Goal: Task Accomplishment & Management: Complete application form

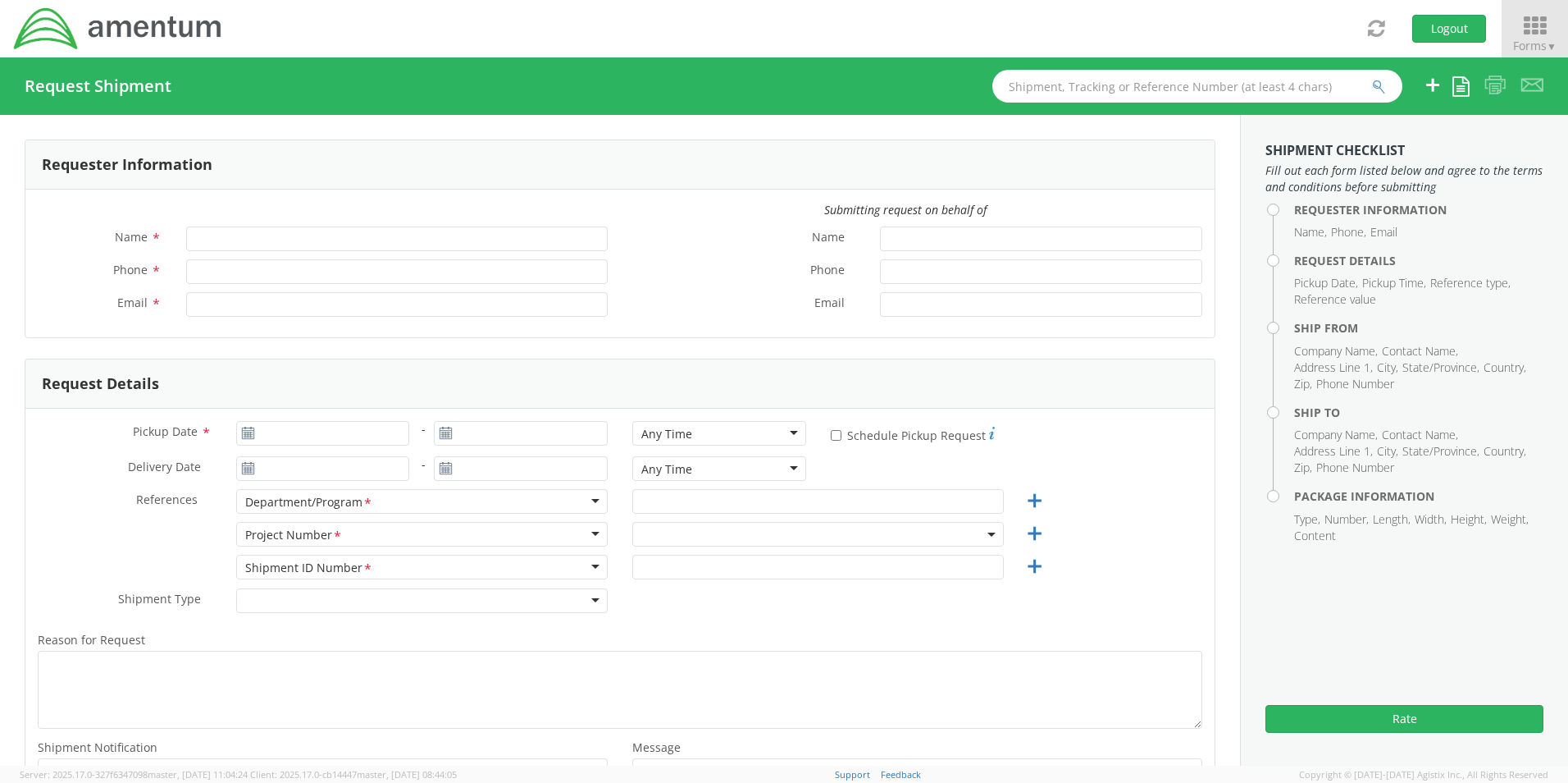
type input "[PERSON_NAME]"
type input "[PHONE_NUMBER]"
type input "[PERSON_NAME][EMAIL_ADDRESS][DOMAIN_NAME]"
click at [1526, 31] on icon at bounding box center [1535, 26] width 77 height 23
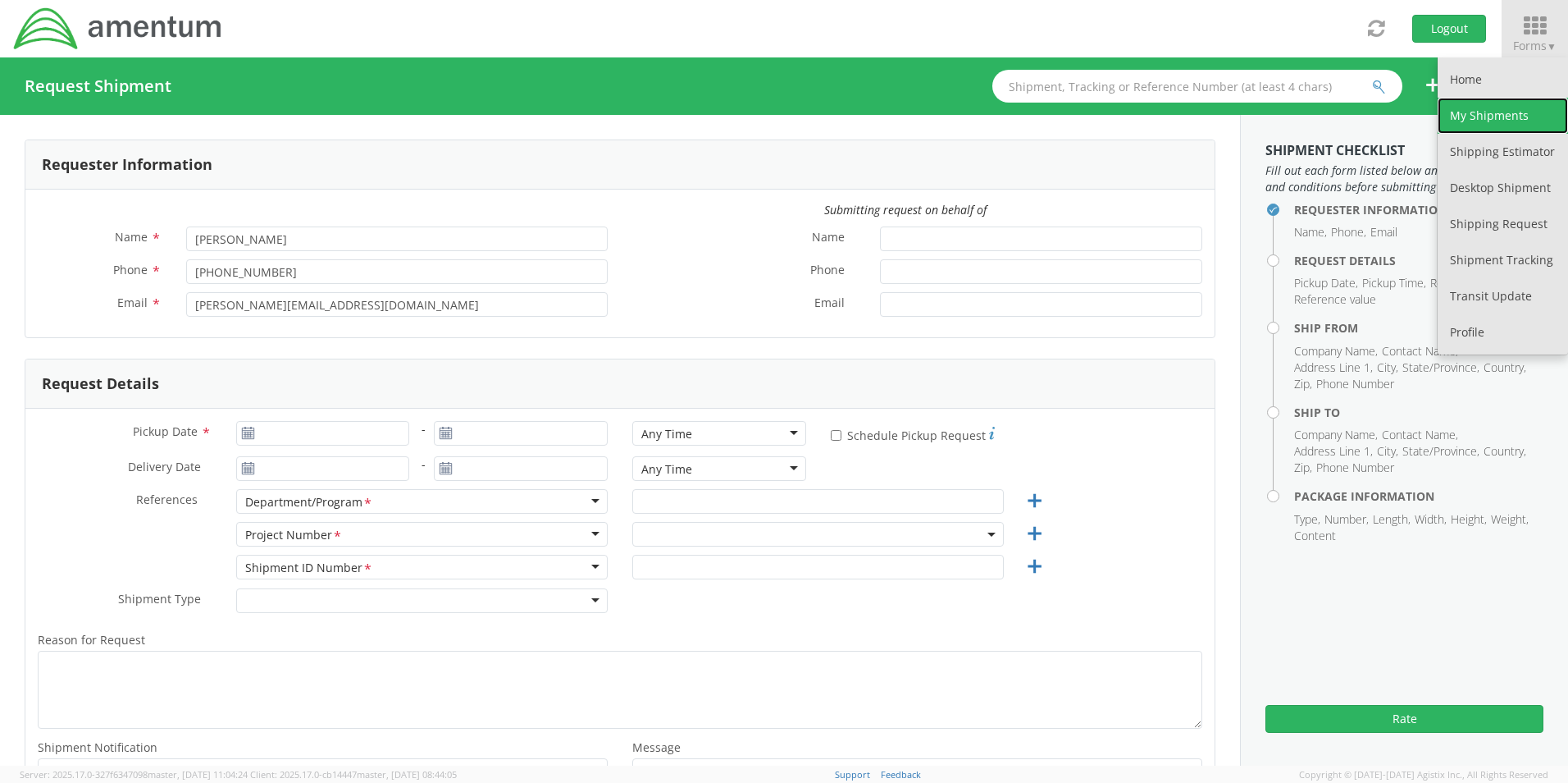
select select "[DOMAIN_NAME]"
click at [1495, 113] on link "My Shipments" at bounding box center [1502, 115] width 131 height 36
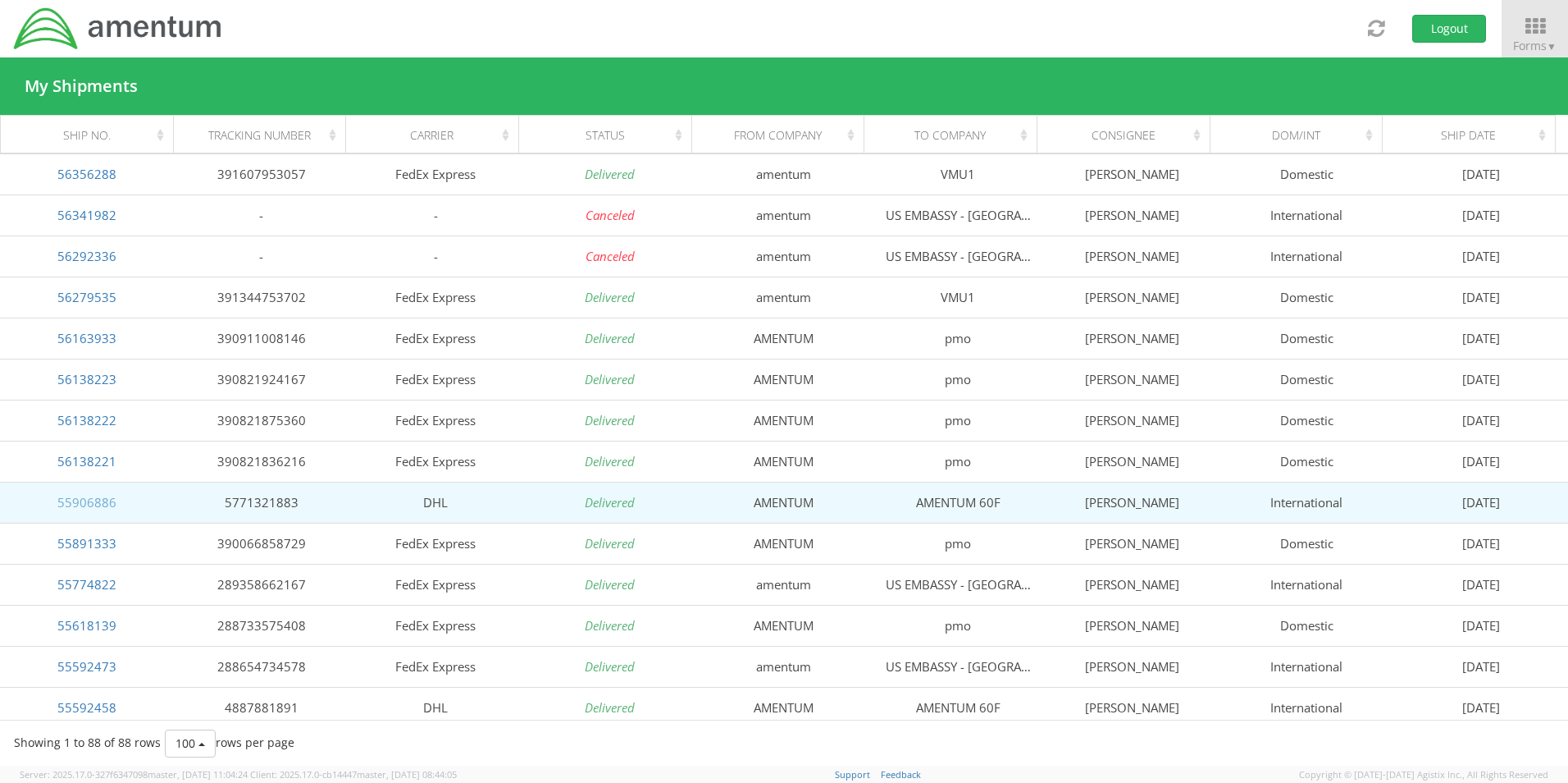
click at [95, 502] on link "55906886" at bounding box center [87, 502] width 59 height 17
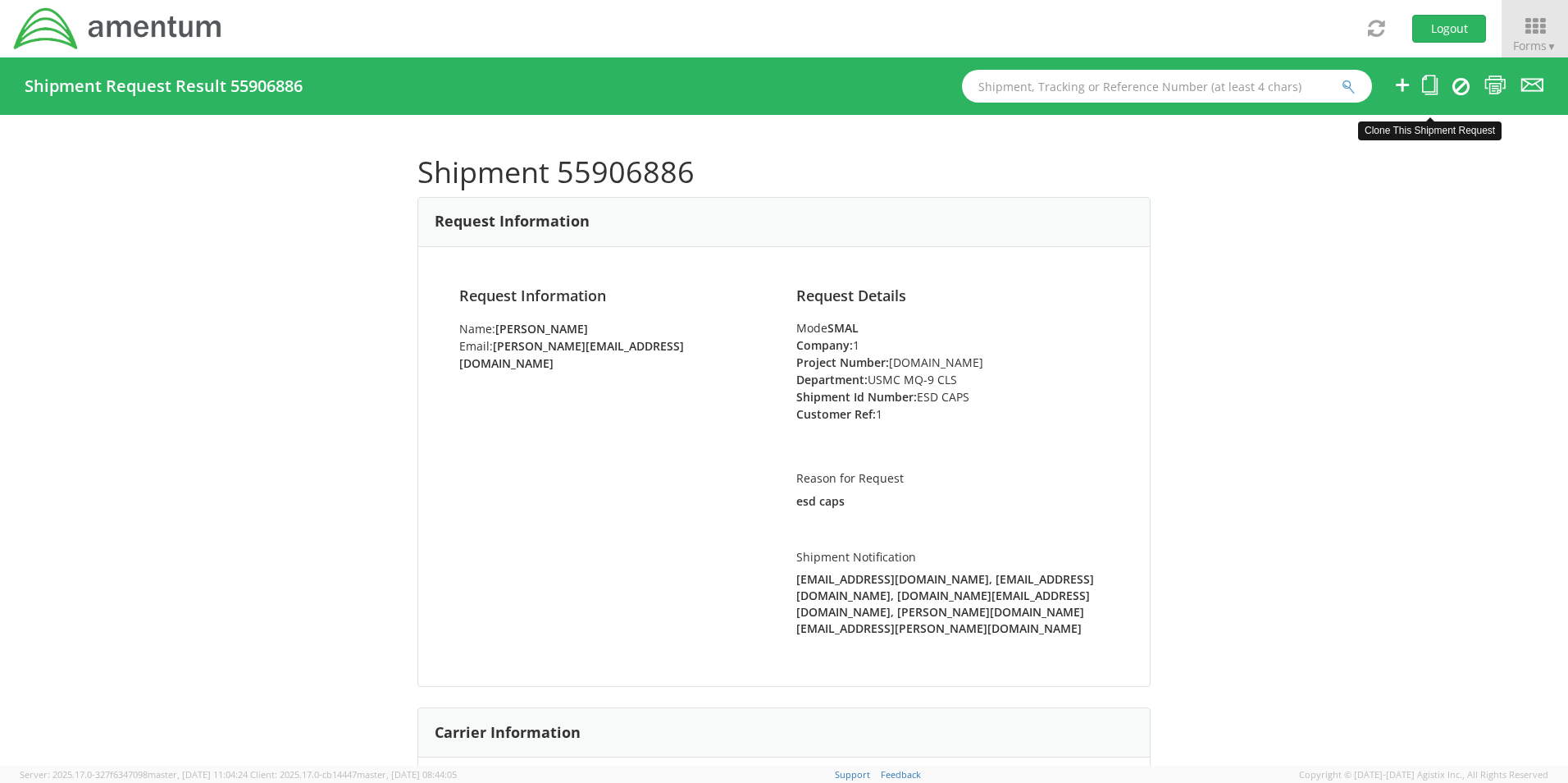
click at [1435, 90] on icon at bounding box center [1429, 85] width 16 height 21
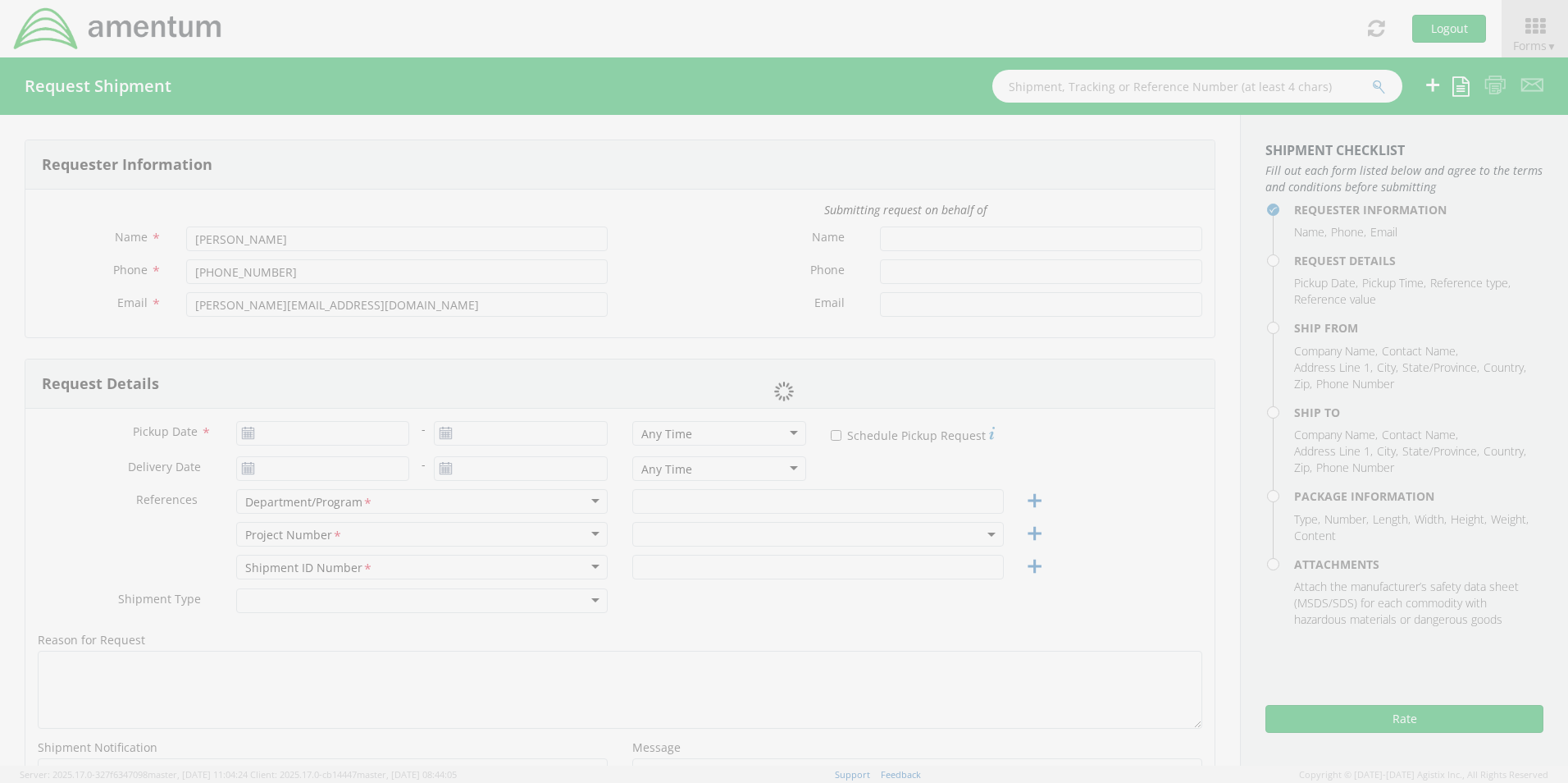
type input "[DATE]"
type input "USMC MQ-9 CLS"
type input "ESD CAPS"
type textarea "esd caps"
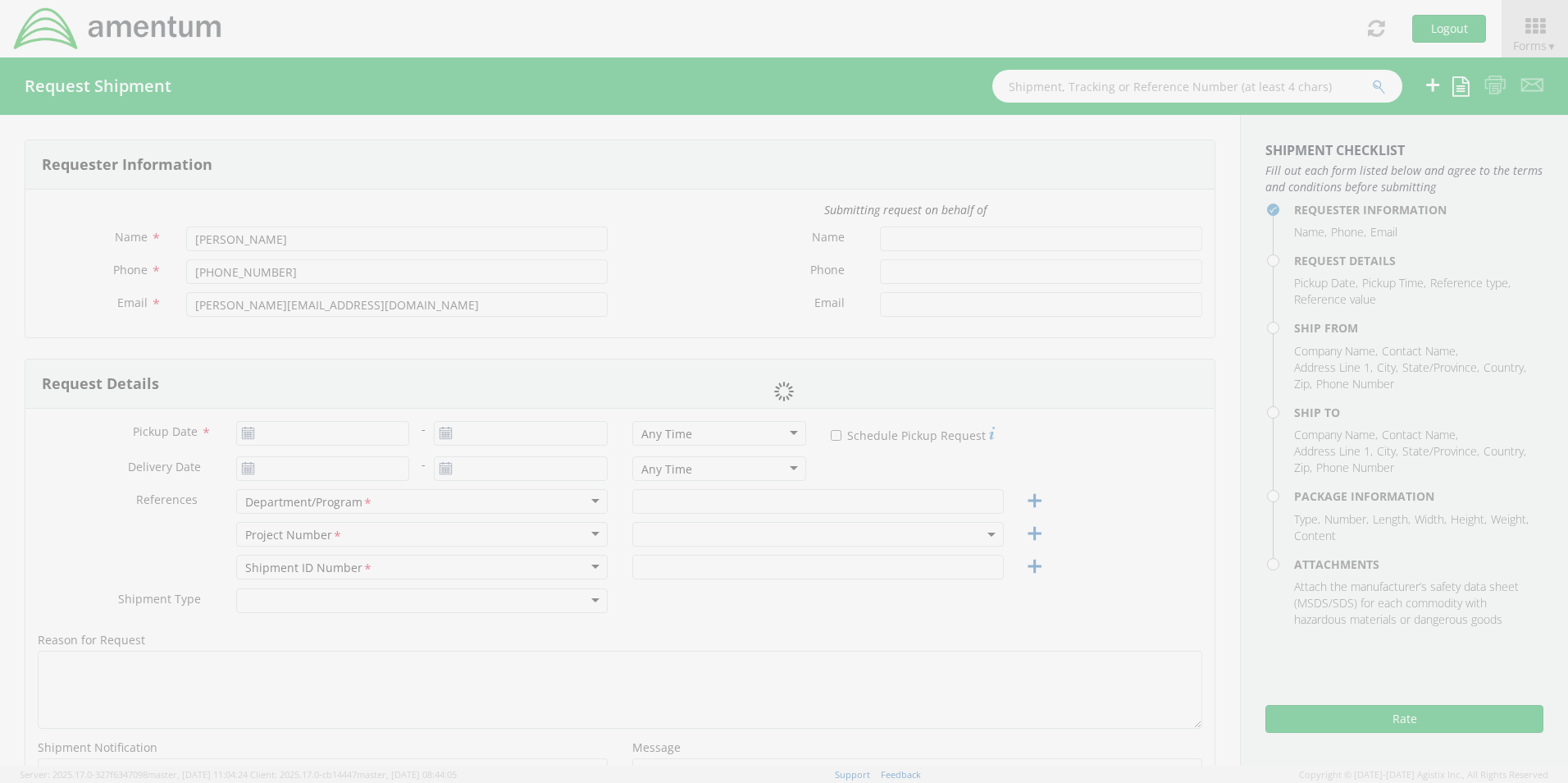
select select
type input "AMENTUM"
type input "[STREET_ADDRESS][PERSON_NAME]"
type input "SUITE A"
type input "[GEOGRAPHIC_DATA]"
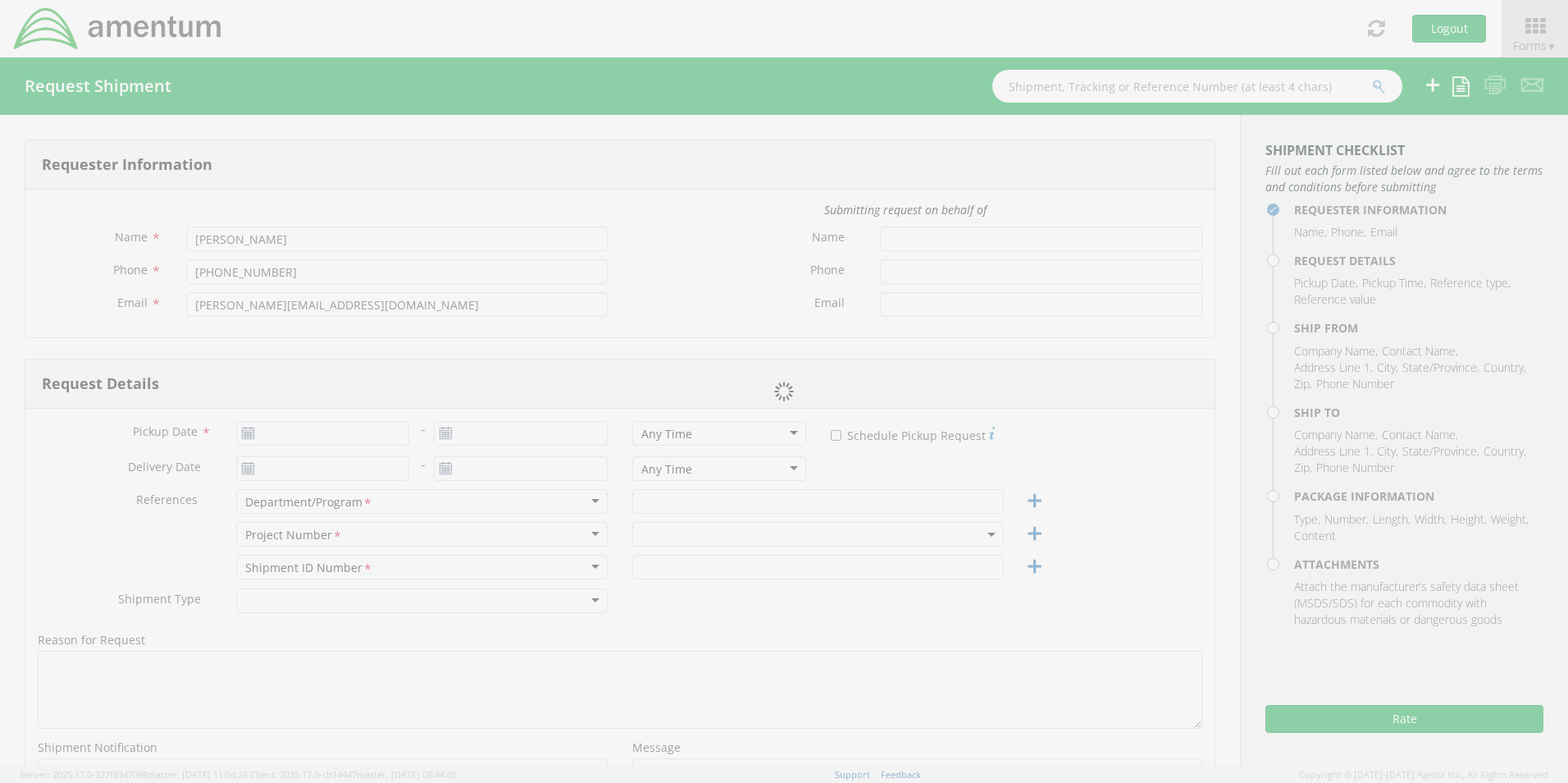
type input "89119"
type input "[PERSON_NAME]"
type input "7253242605"
type input "[PERSON_NAME][EMAIL_ADDRESS][DOMAIN_NAME]"
select select
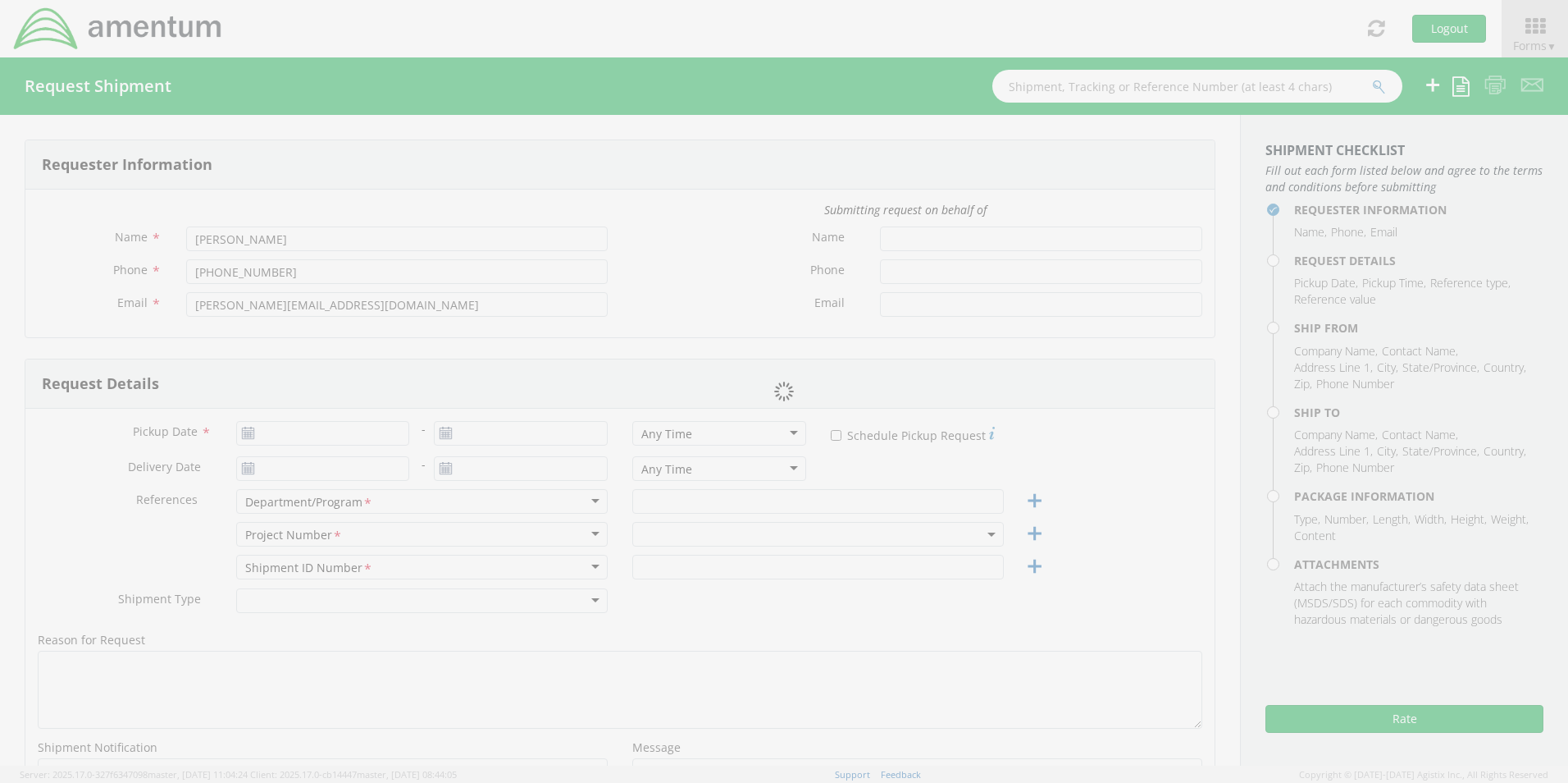
type input "AMENTUM 60F"
type input "[GEOGRAPHIC_DATA]"
type input "2-8-1 YOGI"
type input "[GEOGRAPHIC_DATA]"
type input "904-2174"
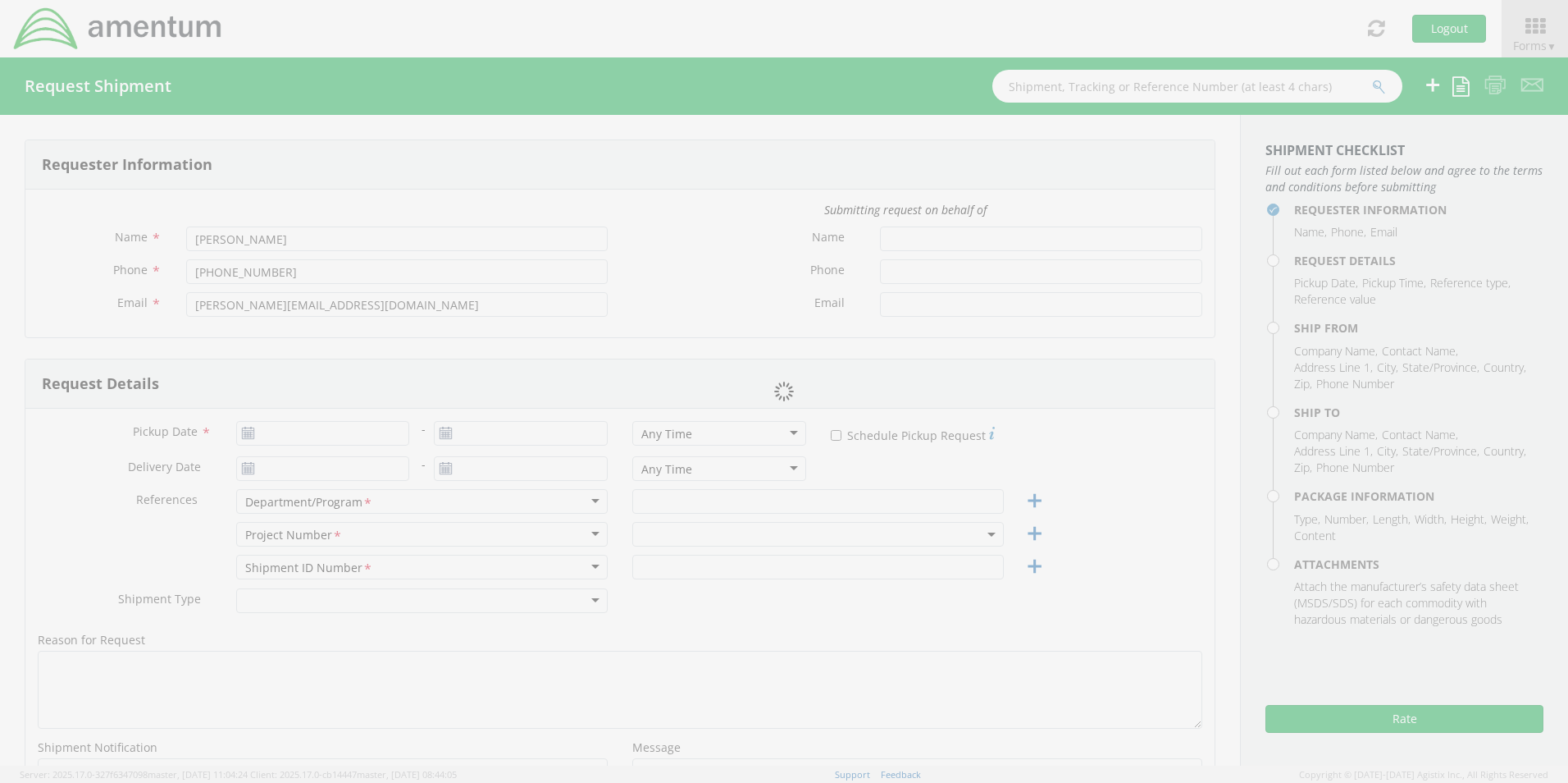
type input "[PERSON_NAME]"
type input "8084204295"
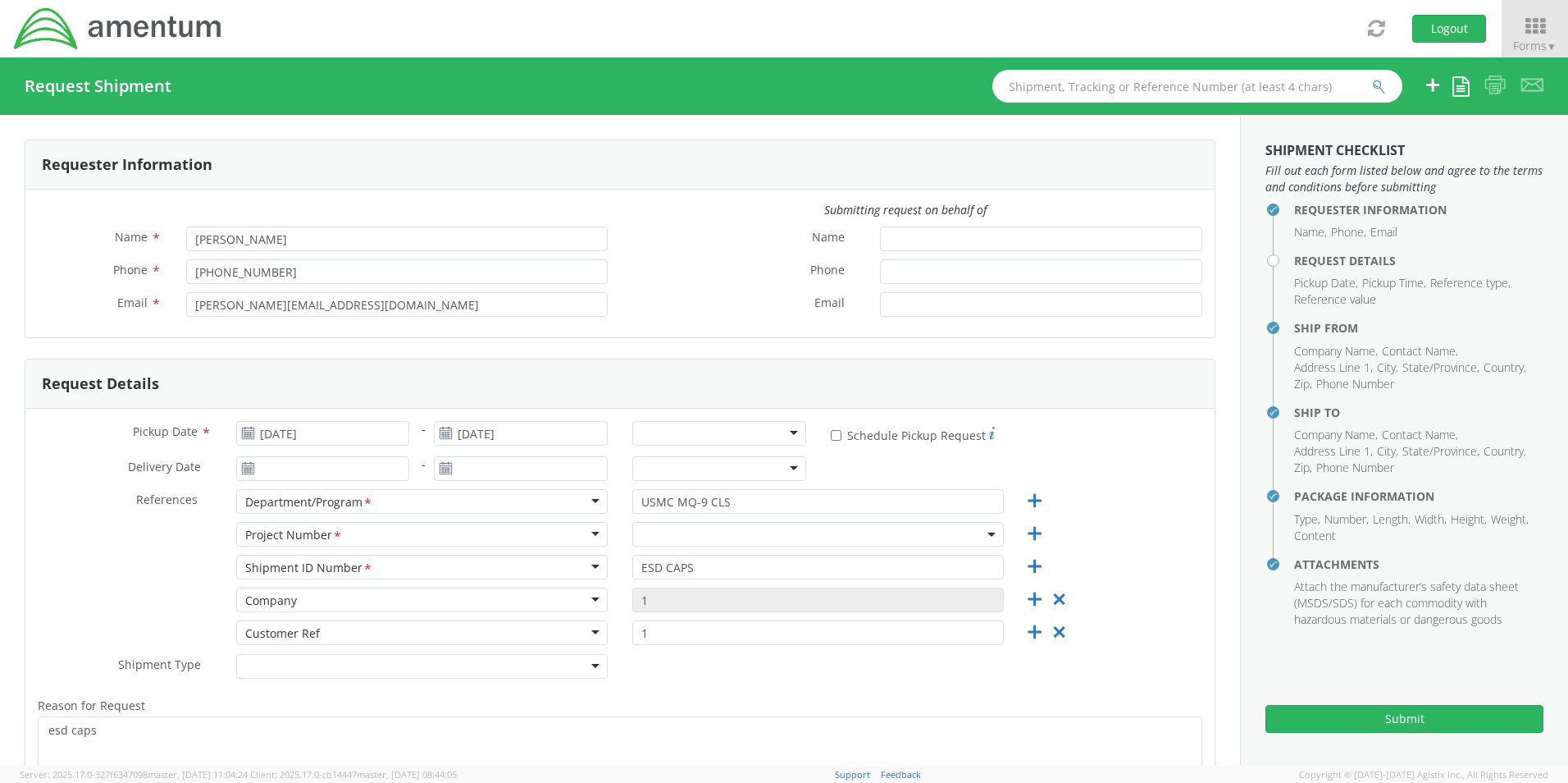
select select "[DOMAIN_NAME]"
click at [358, 433] on input "[DATE]" at bounding box center [322, 433] width 174 height 25
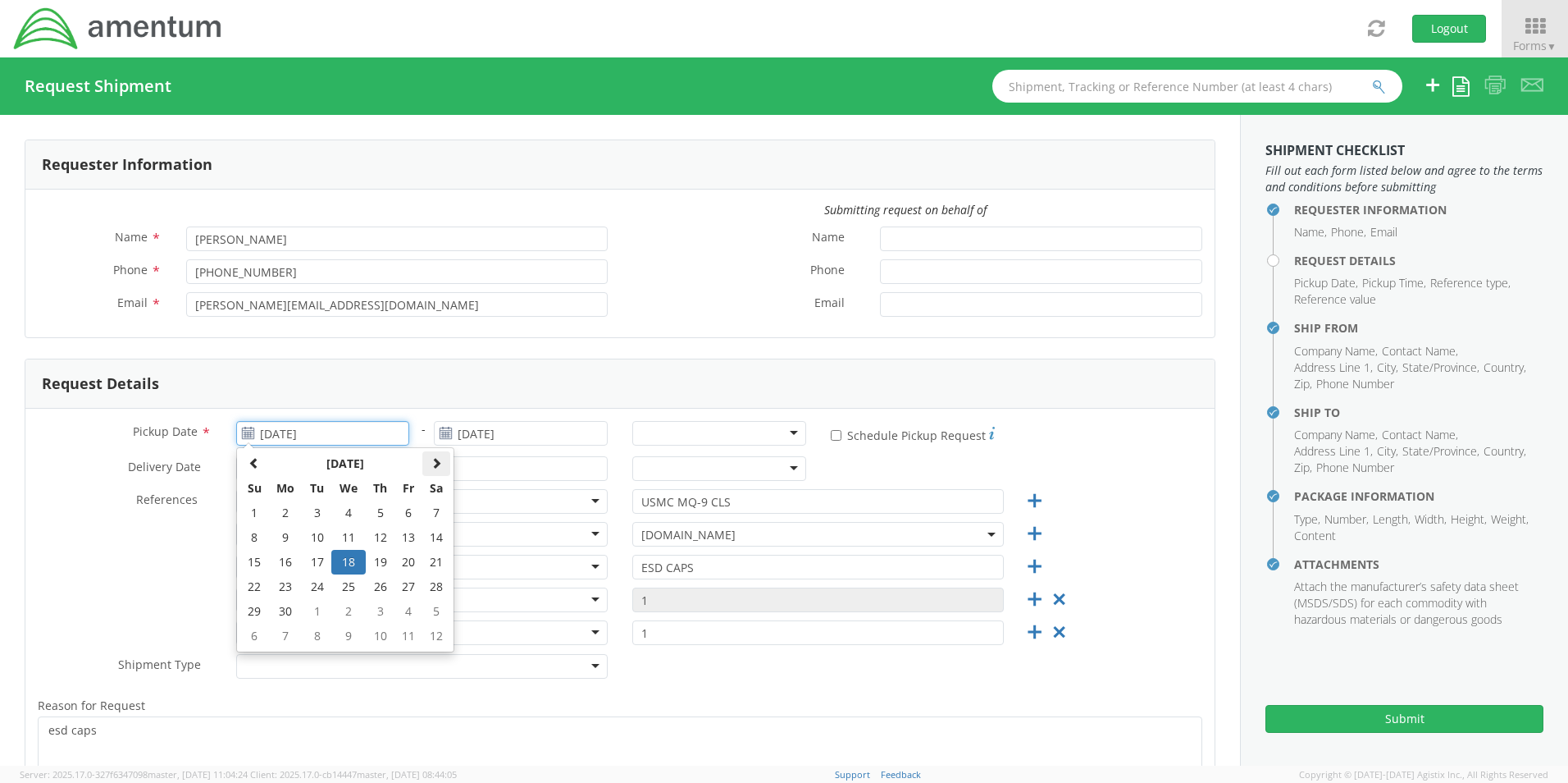
click at [433, 470] on th at bounding box center [436, 463] width 28 height 25
click at [319, 590] on td "19" at bounding box center [317, 586] width 29 height 25
type input "[DATE]"
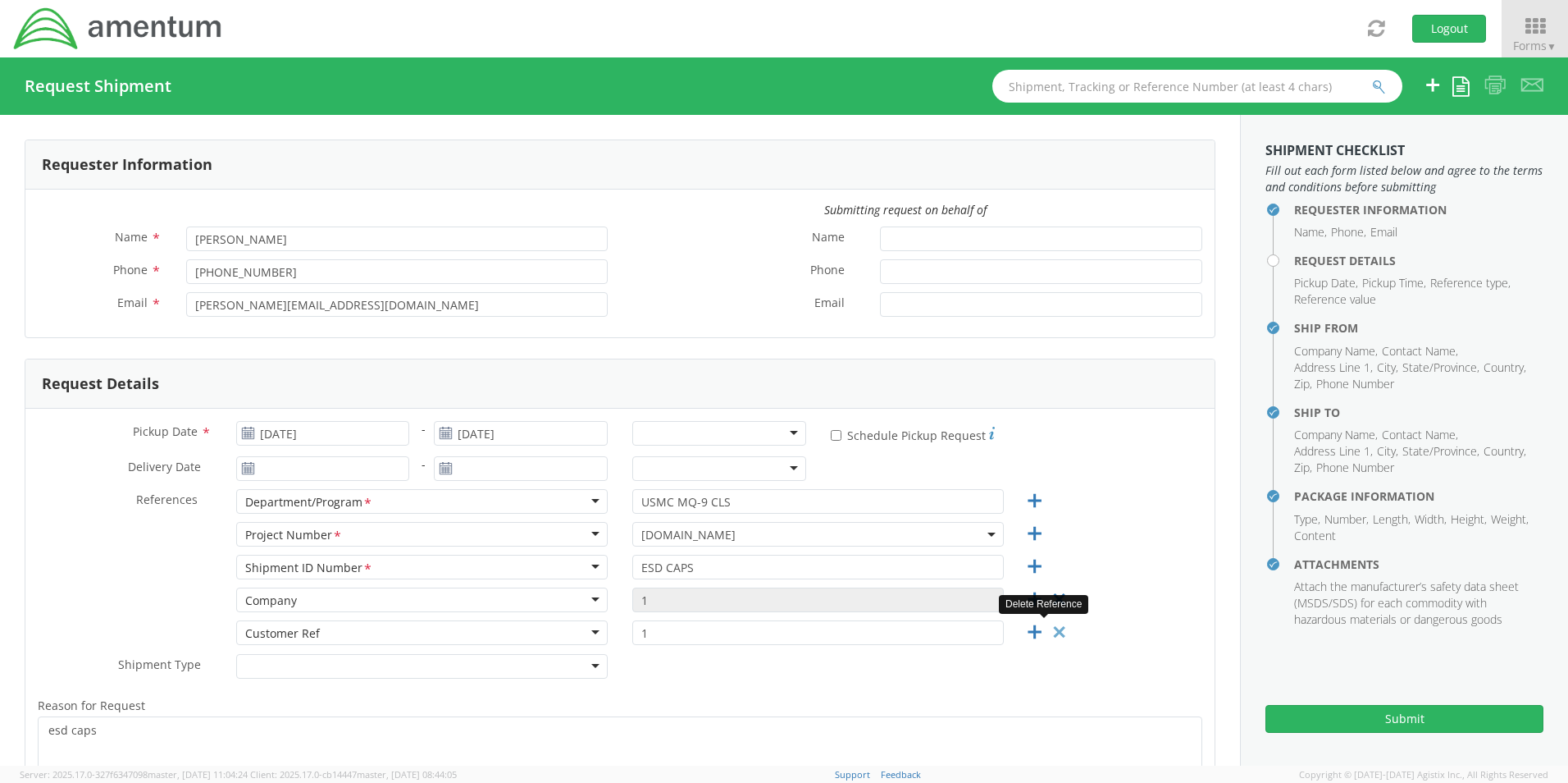
click at [1050, 632] on icon at bounding box center [1059, 632] width 21 height 21
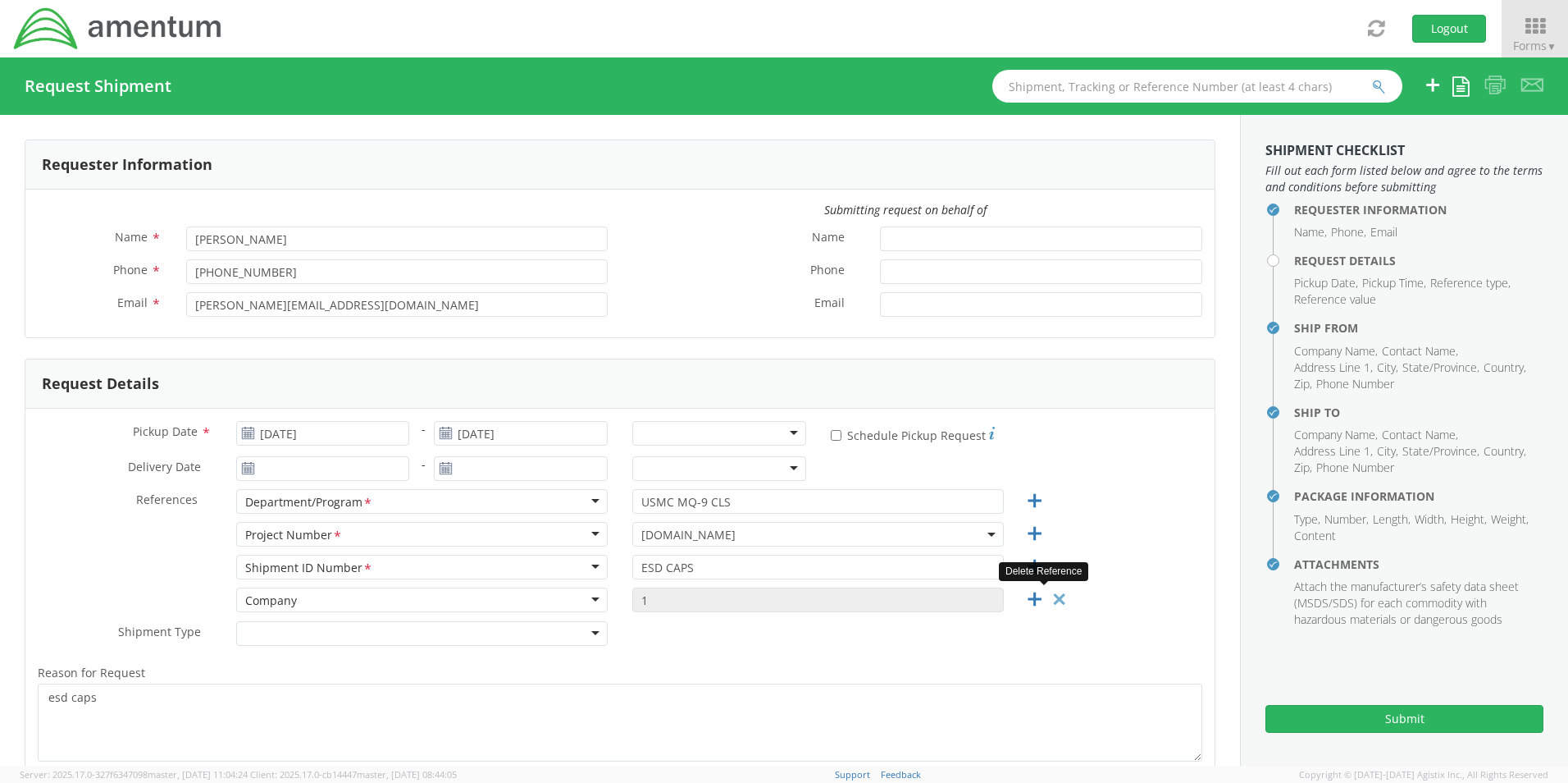
click at [1049, 604] on icon at bounding box center [1059, 599] width 21 height 21
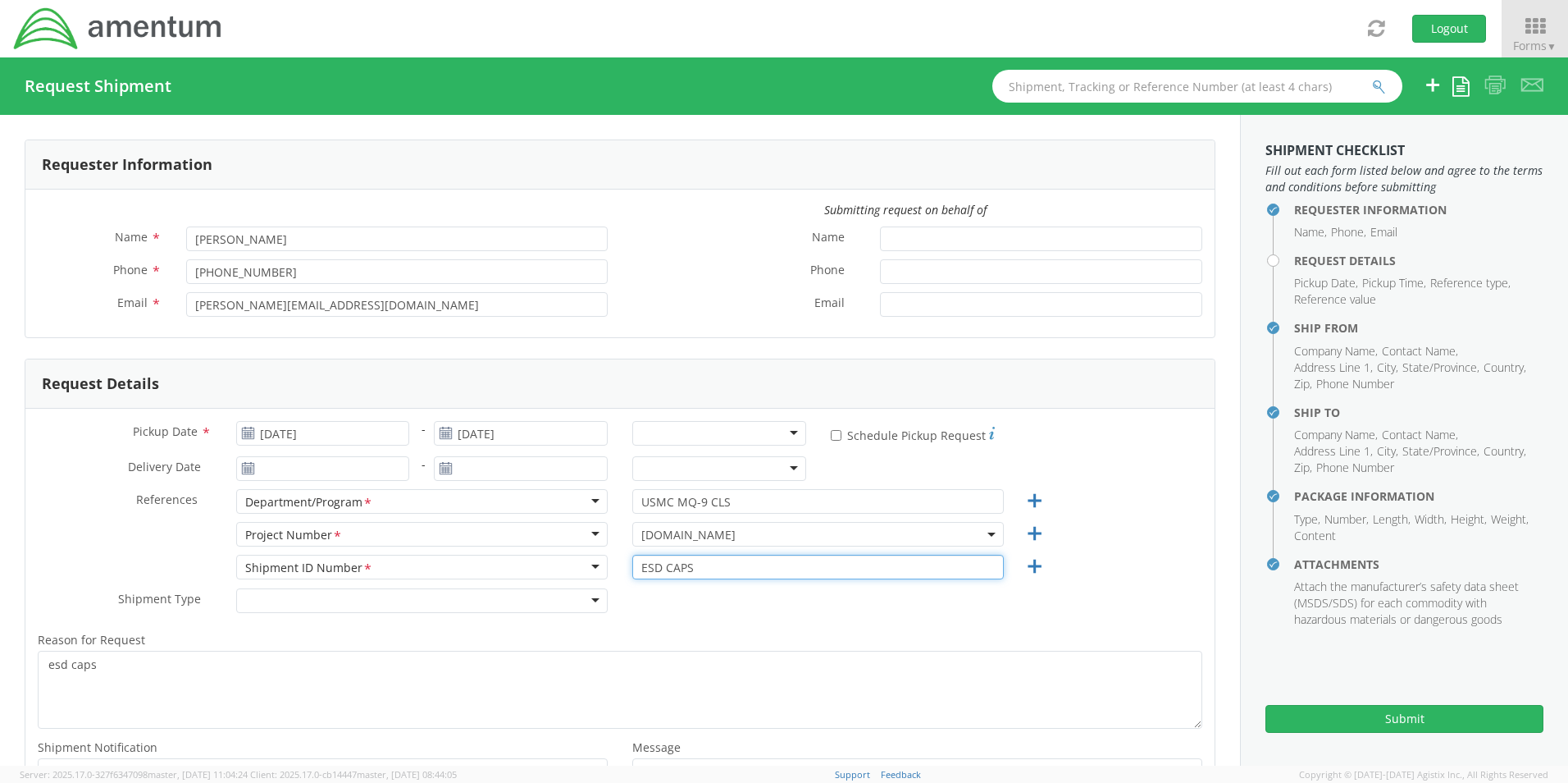
drag, startPoint x: 700, startPoint y: 575, endPoint x: 565, endPoint y: 567, distance: 135.2
click at [565, 567] on div "Shipment ID Number <span class="required">*</span> Shipment ID Number * Account…" at bounding box center [619, 571] width 1189 height 32
type input "phone"
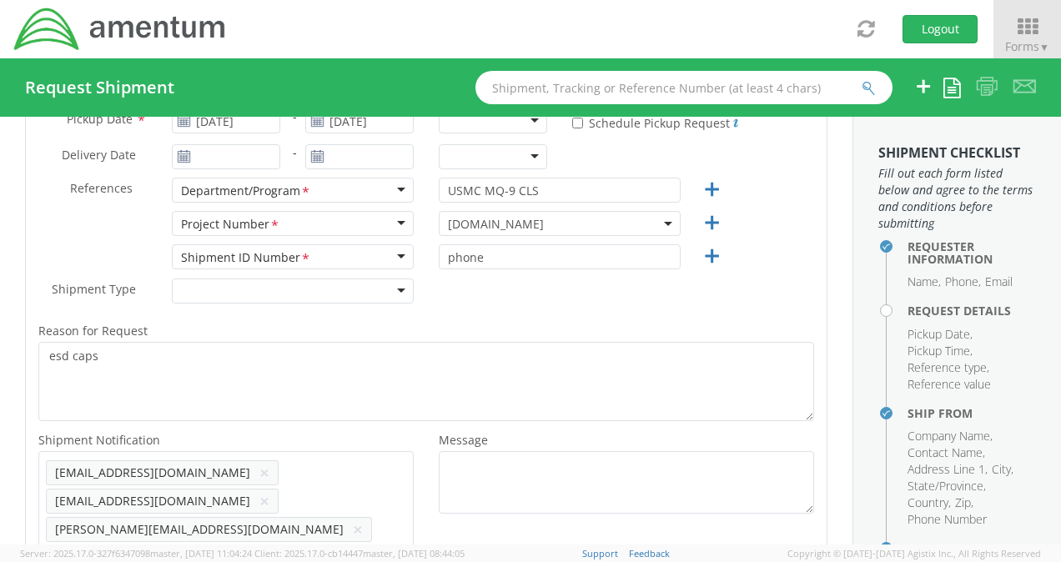
scroll to position [250, 0]
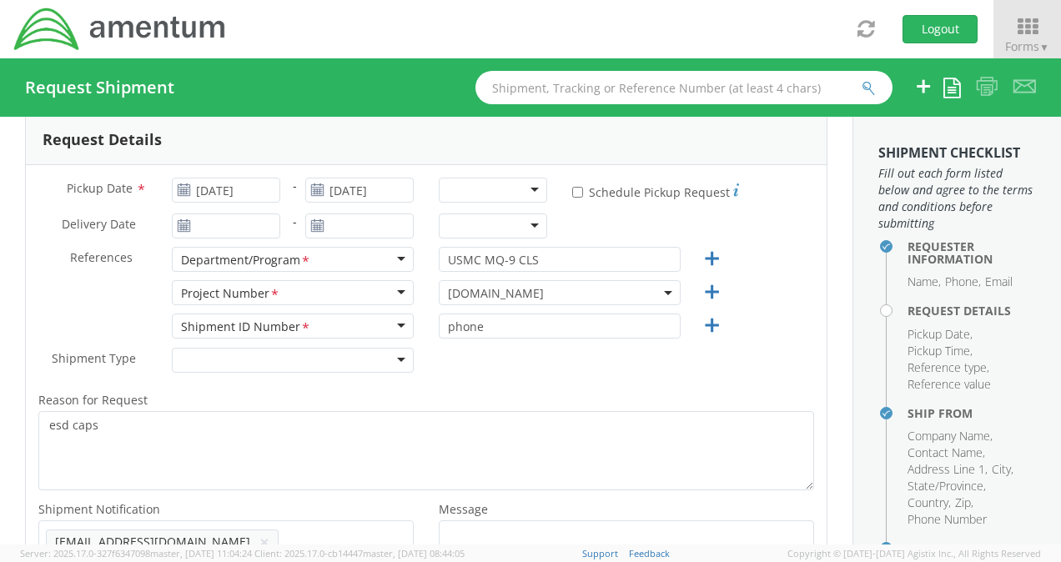
click at [515, 195] on div at bounding box center [493, 190] width 108 height 25
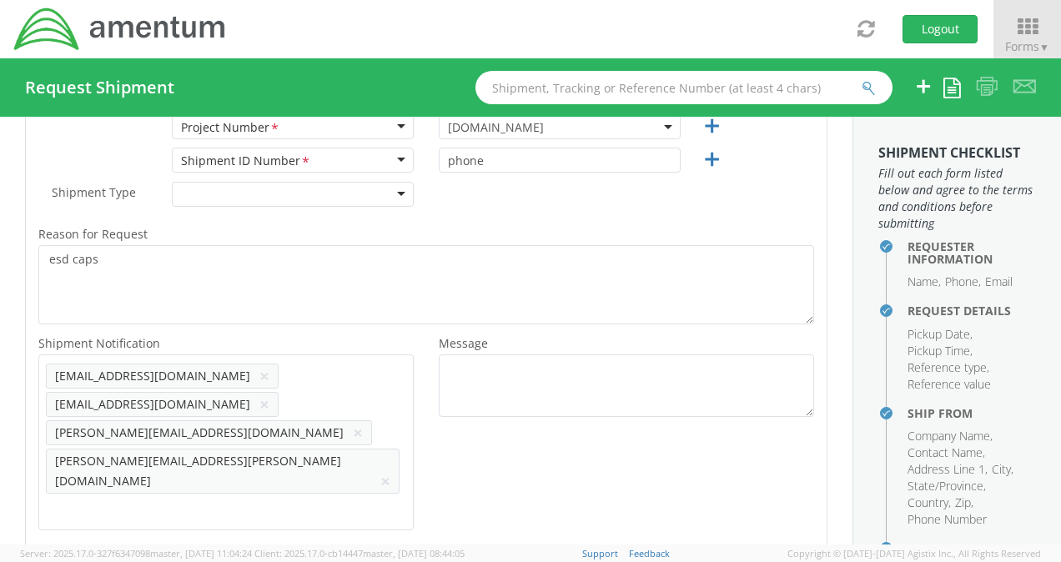
scroll to position [417, 0]
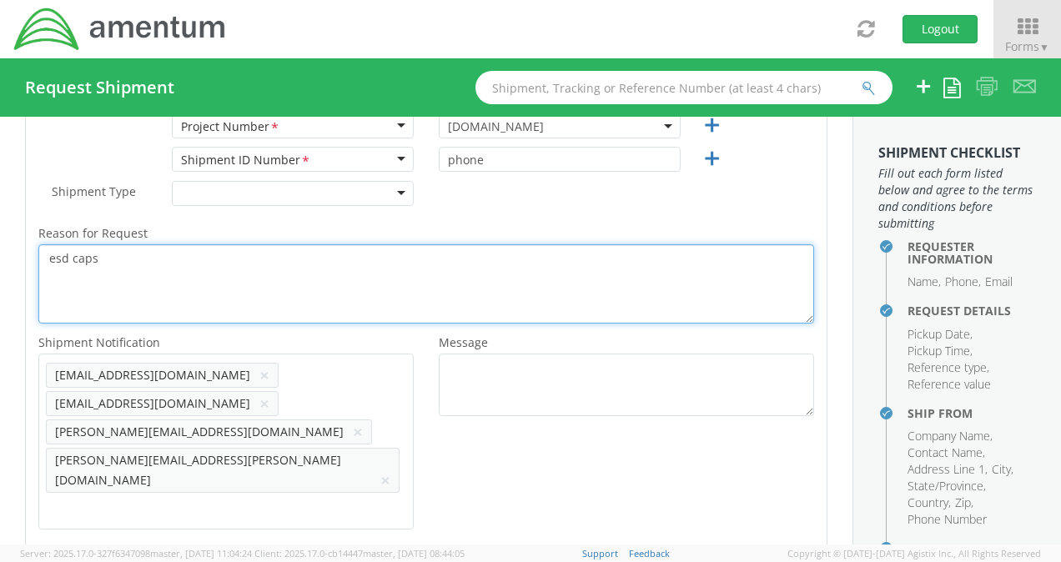
drag, startPoint x: 178, startPoint y: 274, endPoint x: 8, endPoint y: 255, distance: 171.1
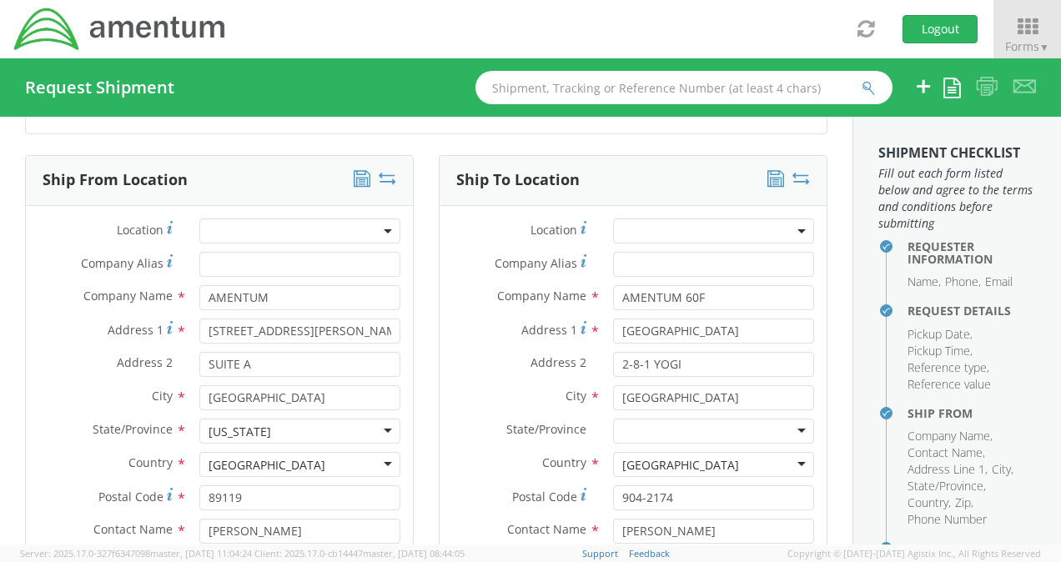
scroll to position [917, 0]
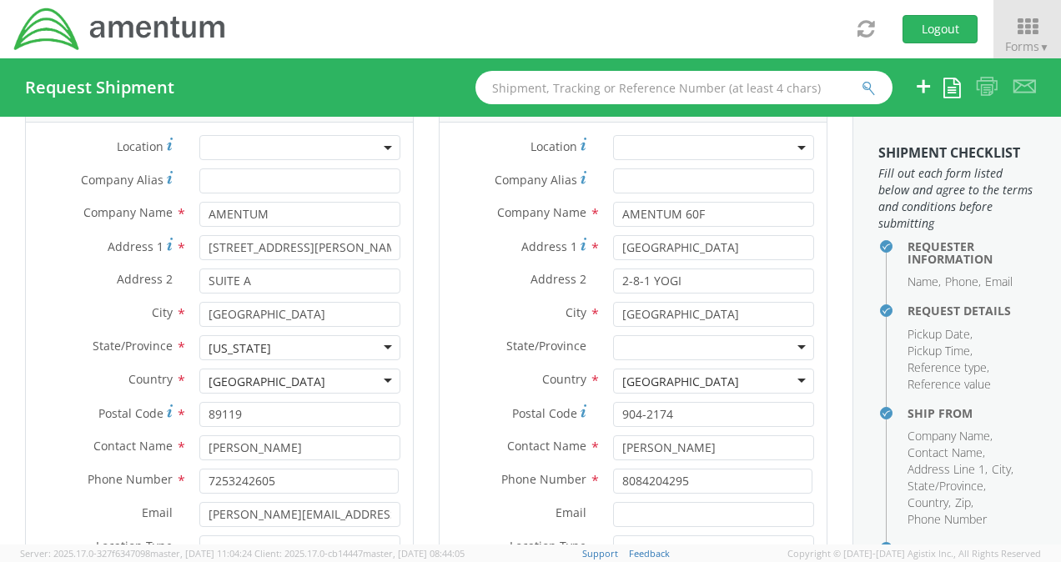
type textarea "company phone"
drag, startPoint x: 707, startPoint y: 390, endPoint x: 609, endPoint y: 389, distance: 98.4
click at [613, 435] on input "[PERSON_NAME]" at bounding box center [713, 447] width 201 height 25
type input "[PERSON_NAME]"
click at [489, 402] on div "Postal Code * 904-2174" at bounding box center [633, 418] width 387 height 33
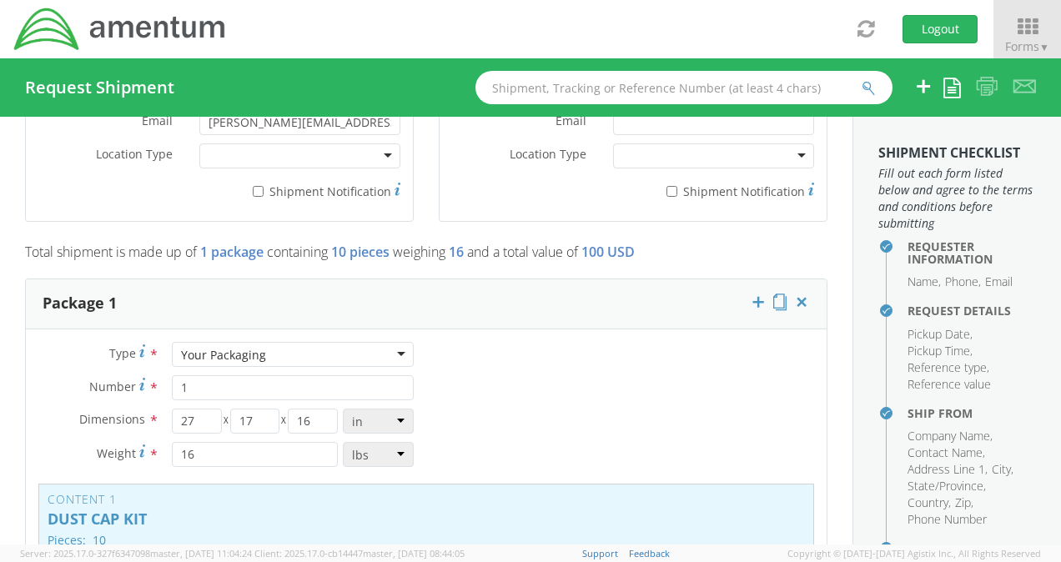
scroll to position [1335, 0]
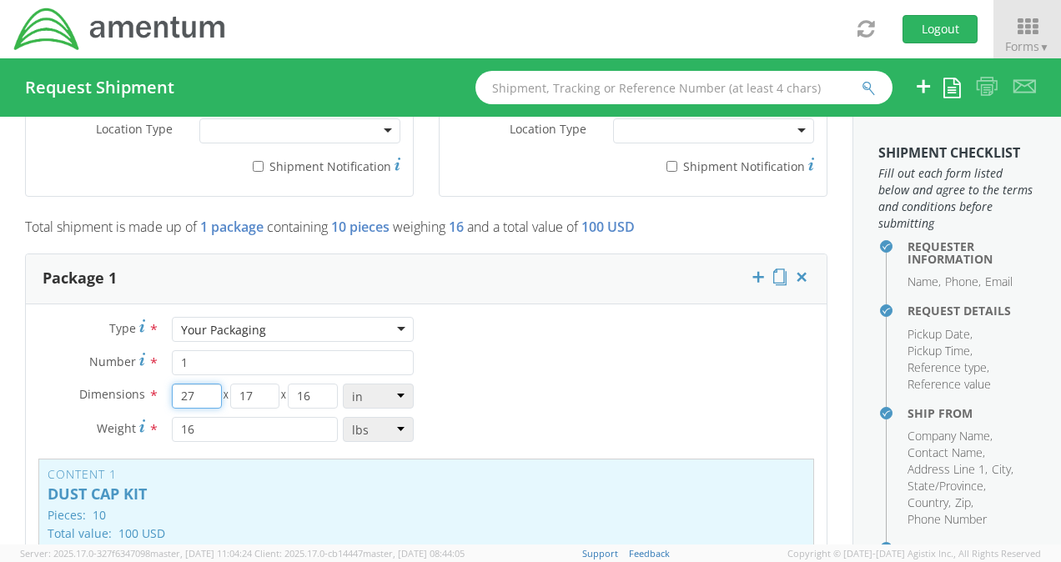
click at [202, 384] on input "27" at bounding box center [197, 396] width 50 height 25
type input "8"
type input "6"
type input "4"
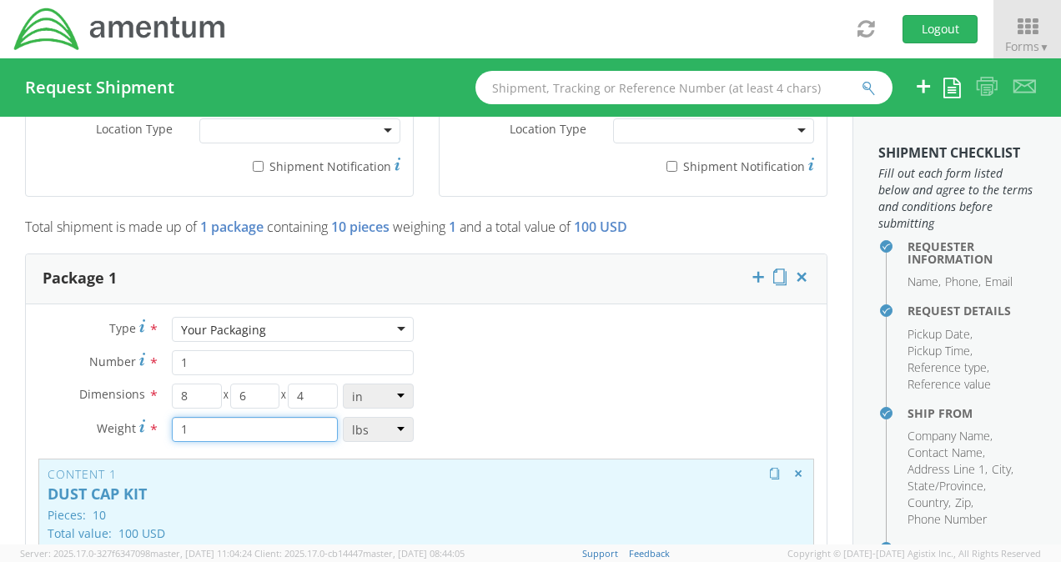
type input "1"
click at [230, 486] on p "DUST CAP KIT" at bounding box center [426, 494] width 757 height 17
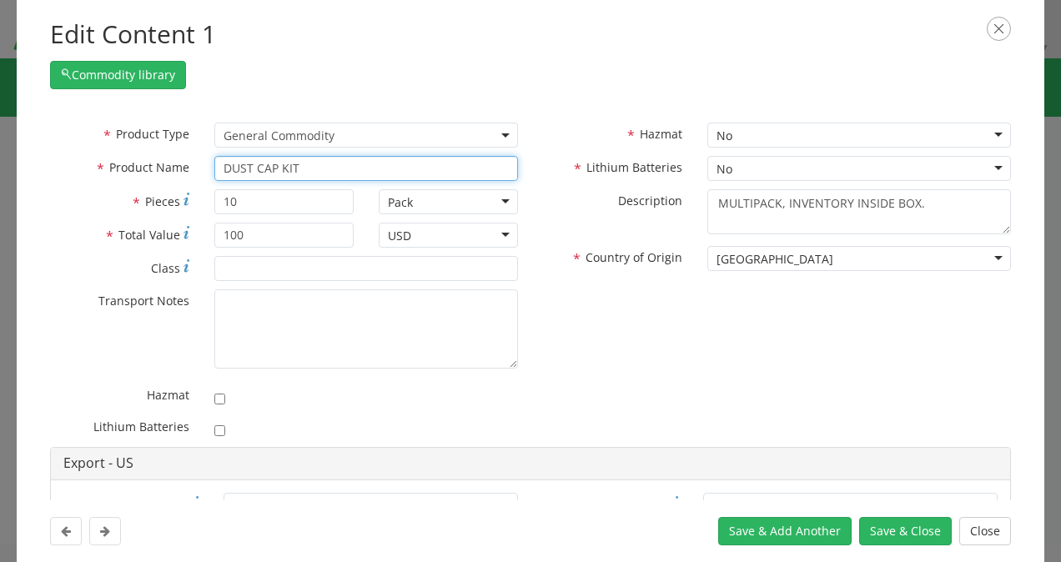
click at [332, 157] on input "DUST CAP KIT" at bounding box center [366, 168] width 304 height 25
type input "P"
type input "WORK"
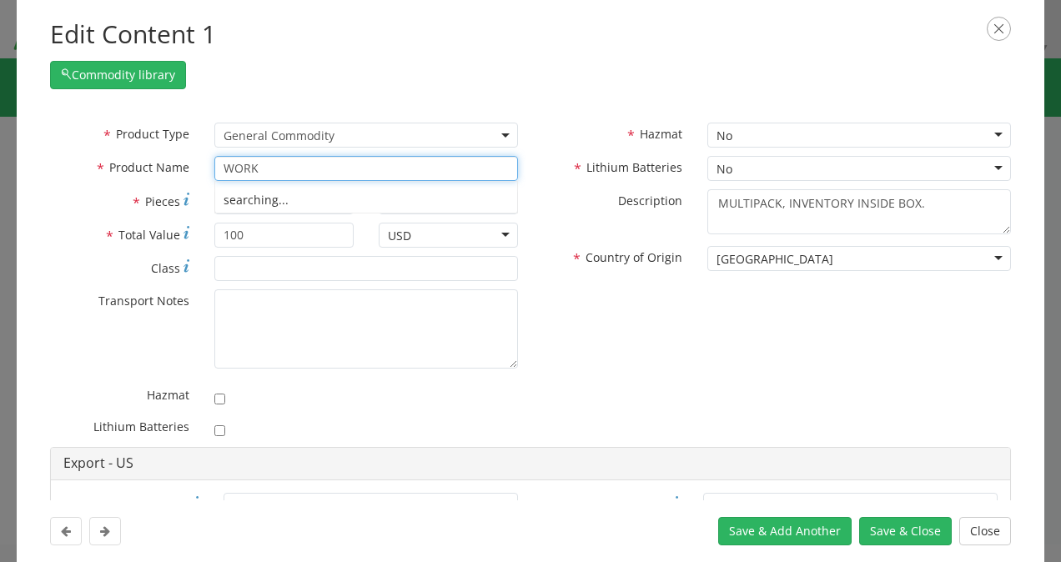
type input "WORK TABLE, 30IN X 48IN 16GAUGE 304 STAINLESS STEEL COMMERCIAL"
type input "WORK PHONE"
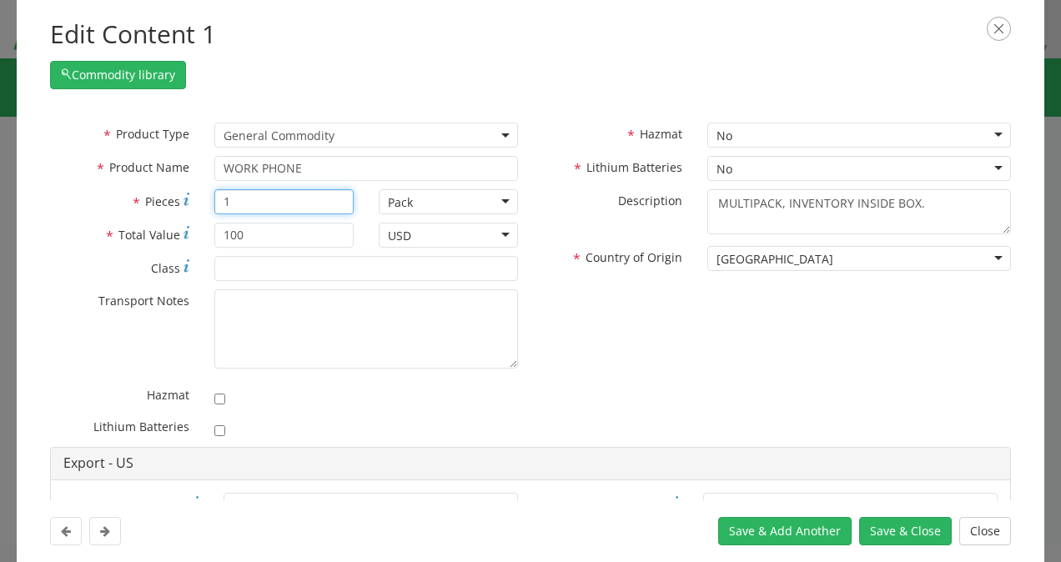
type input "1"
type input "500"
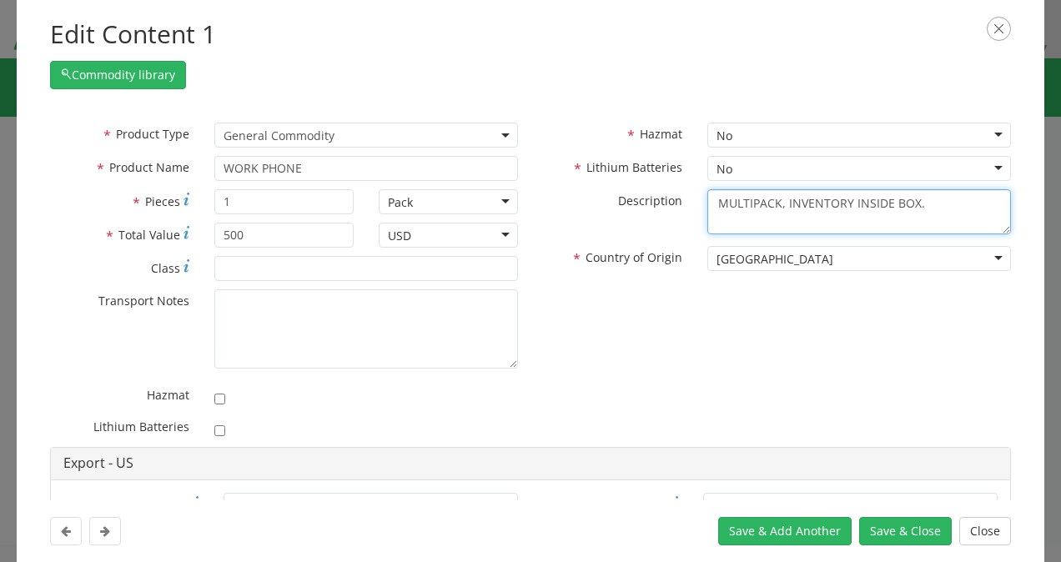
drag, startPoint x: 937, startPoint y: 199, endPoint x: 658, endPoint y: 189, distance: 279.6
click at [658, 189] on div "* Description MULTIPACK, INVENTORY INSIDE BOX." at bounding box center [776, 212] width 493 height 46
type textarea "N"
type textarea "W"
type textarea "NEW WORK PHONE IN BOX"
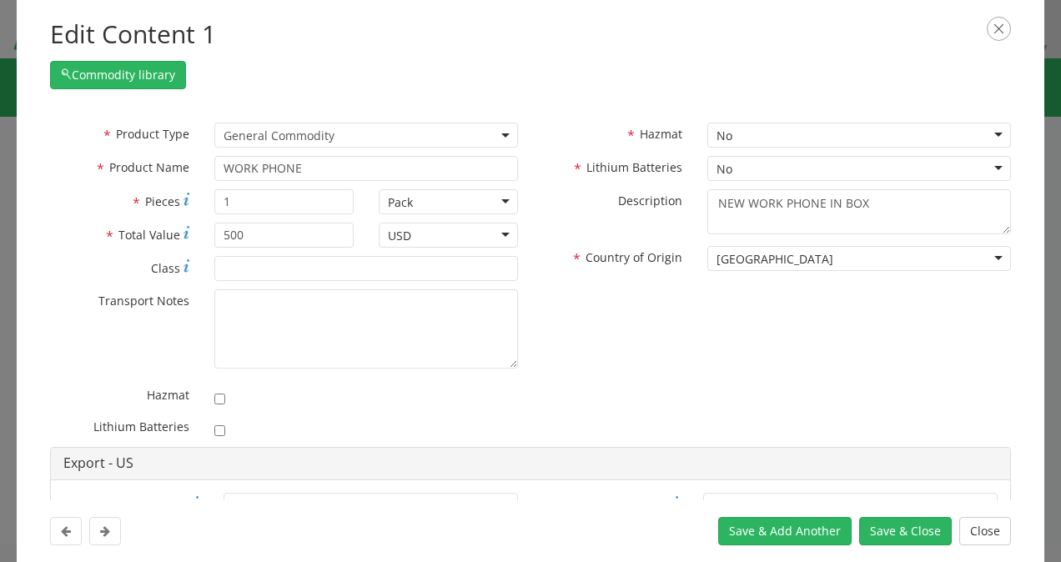
click at [641, 361] on div "* Product Type Documents General Commodity General Commodity * Product Name WOR…" at bounding box center [531, 285] width 986 height 324
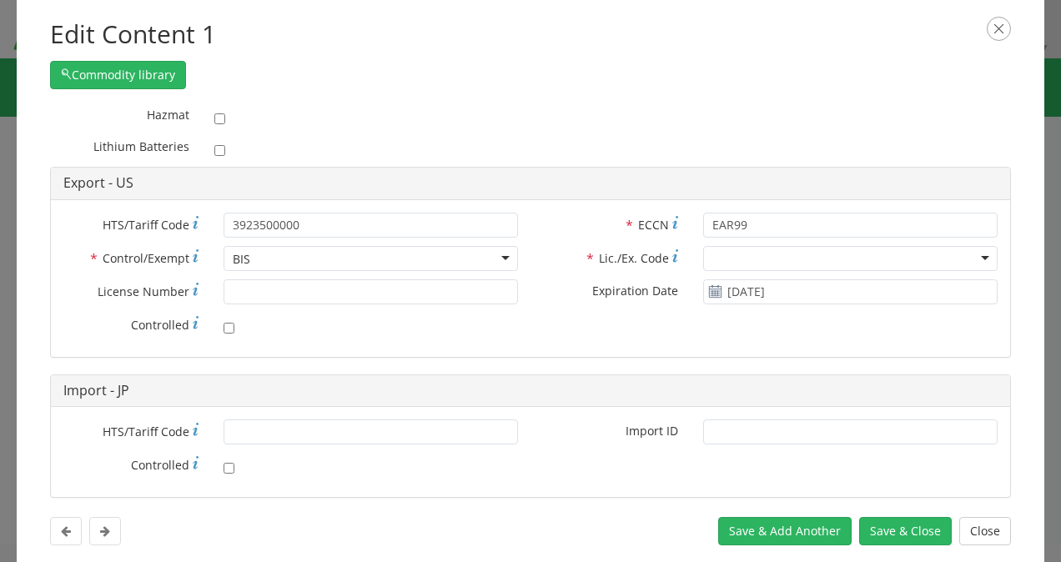
scroll to position [308, 0]
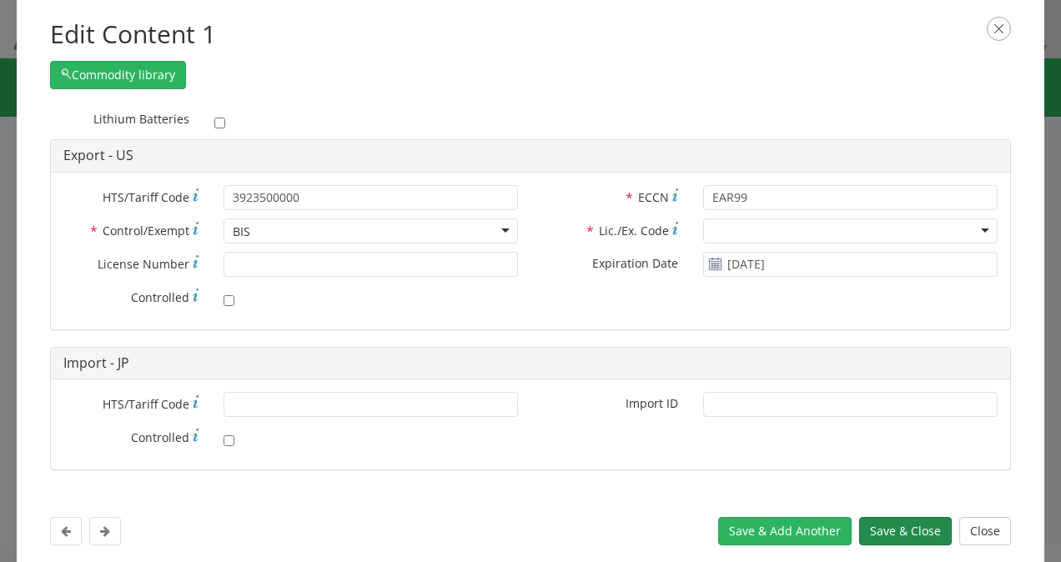
click at [872, 527] on button "Save & Close" at bounding box center [905, 531] width 93 height 28
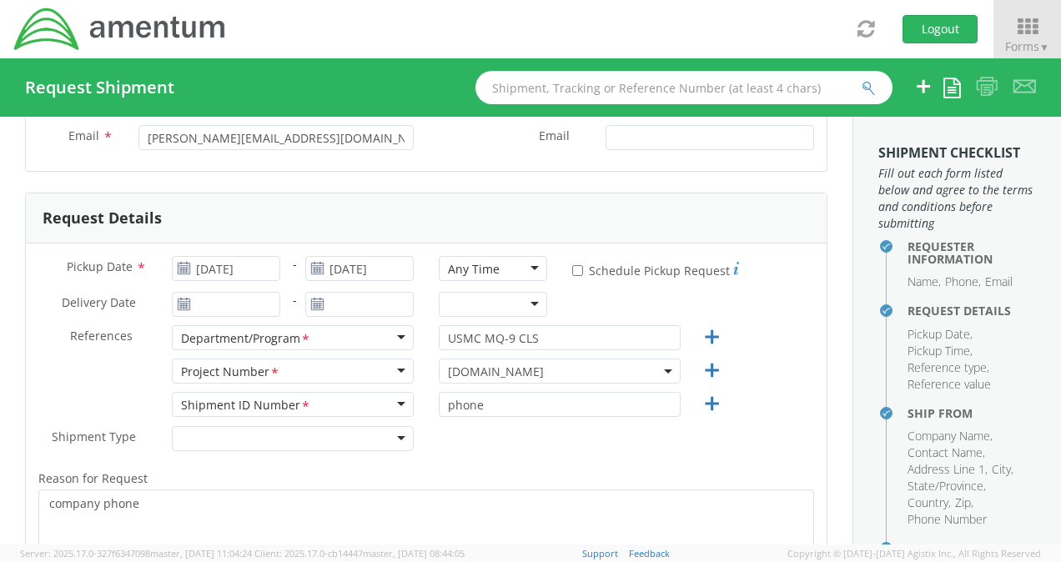
scroll to position [250, 0]
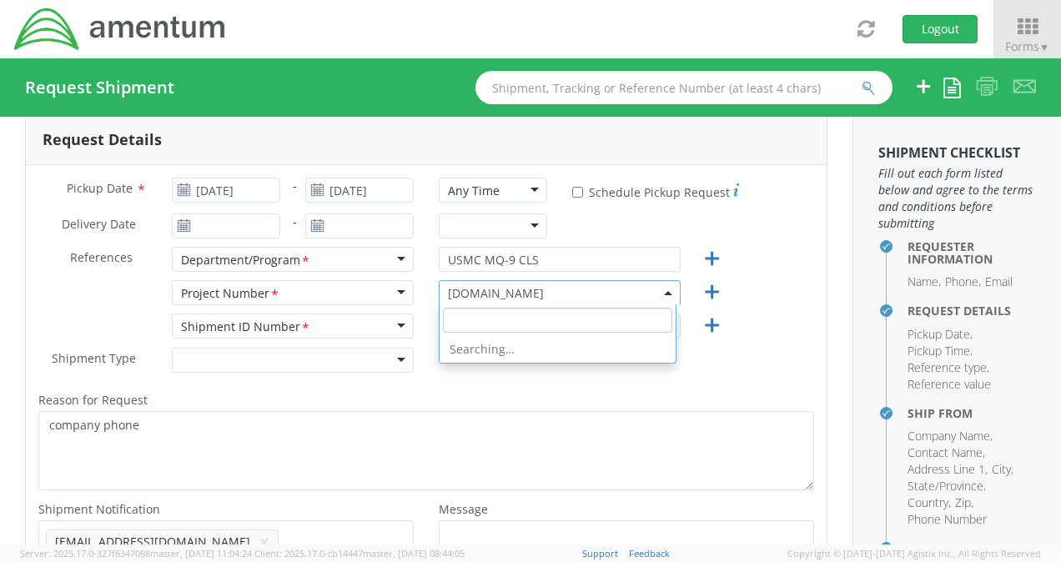
click at [607, 285] on span "[DOMAIN_NAME]" at bounding box center [560, 293] width 224 height 16
click at [520, 330] on input "search" at bounding box center [557, 320] width 229 height 25
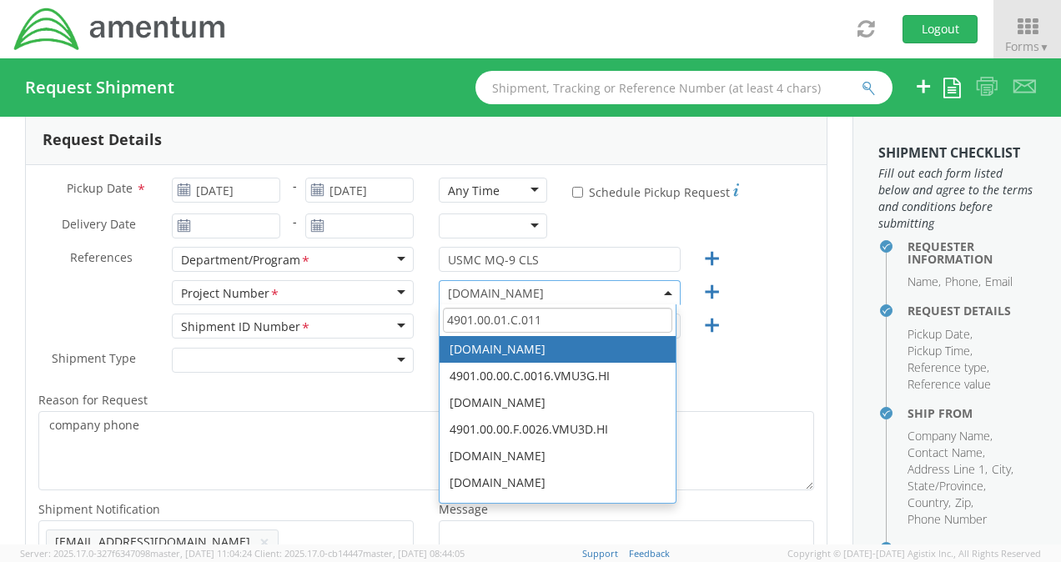
scroll to position [0, 0]
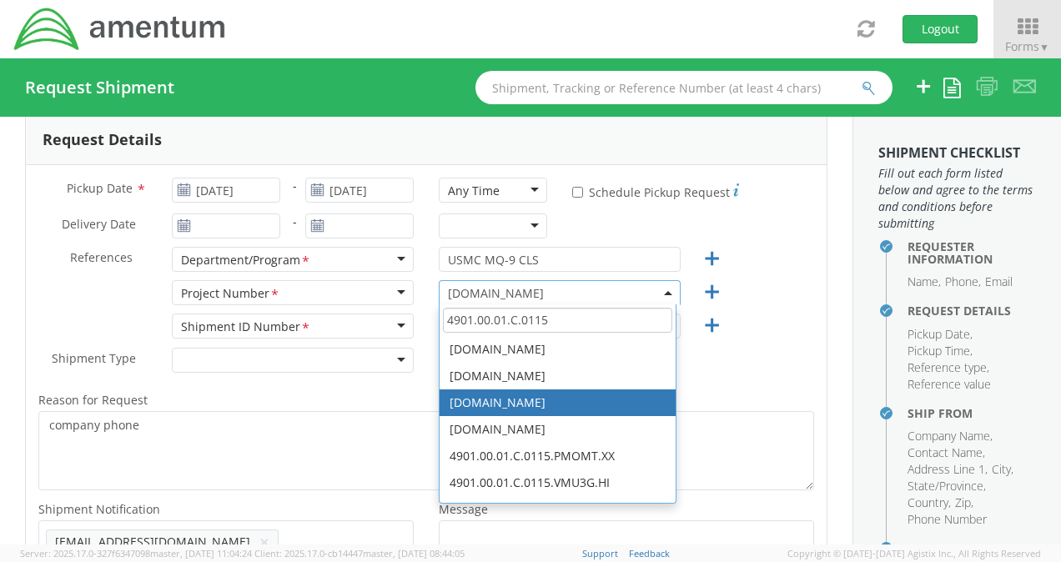
type input "4901.00.01.C.0115"
select select "[DOMAIN_NAME]"
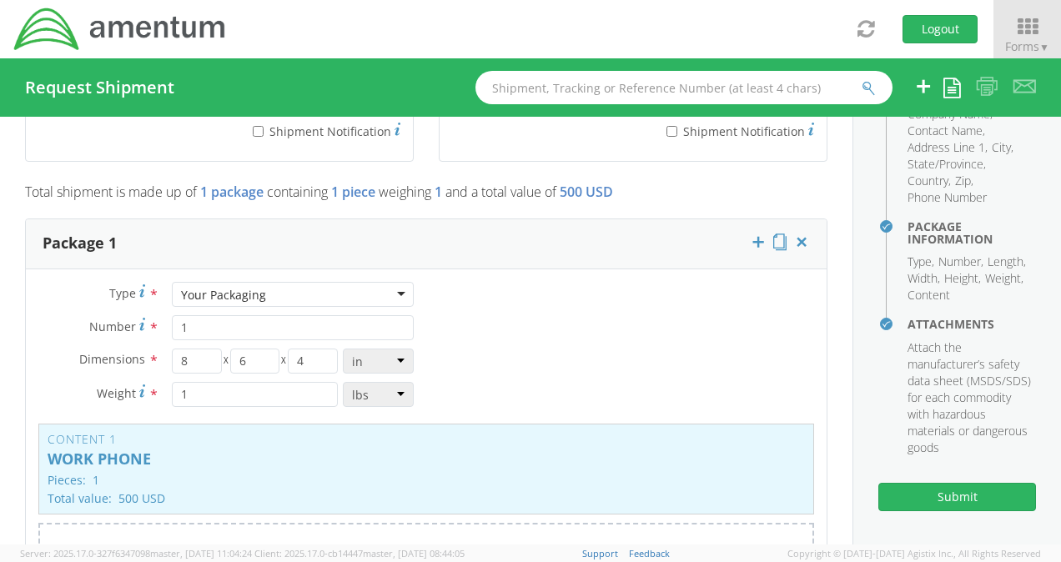
scroll to position [1418, 0]
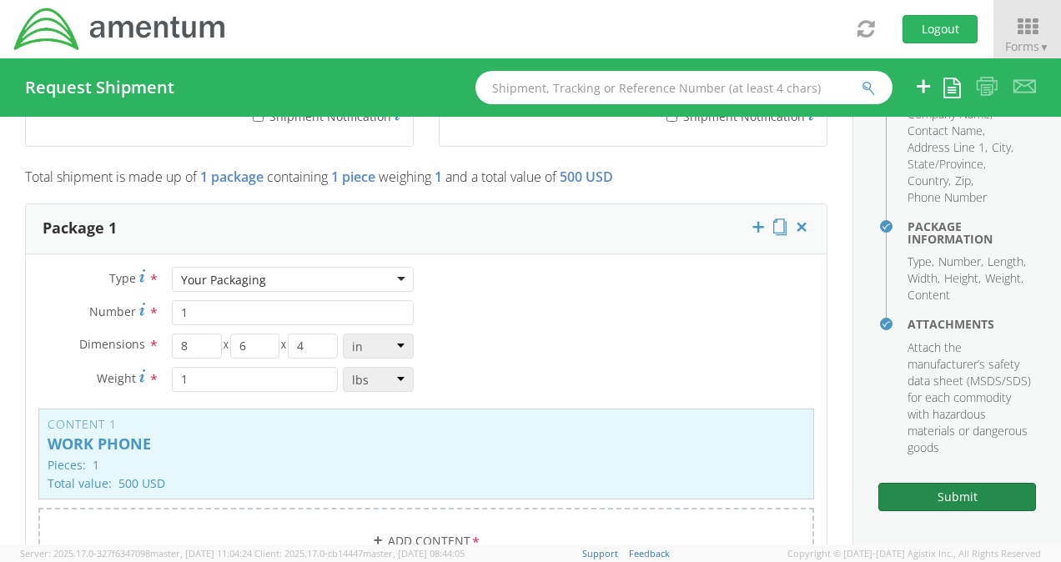
click at [952, 500] on button "Submit" at bounding box center [957, 497] width 158 height 28
